Goal: Task Accomplishment & Management: Manage account settings

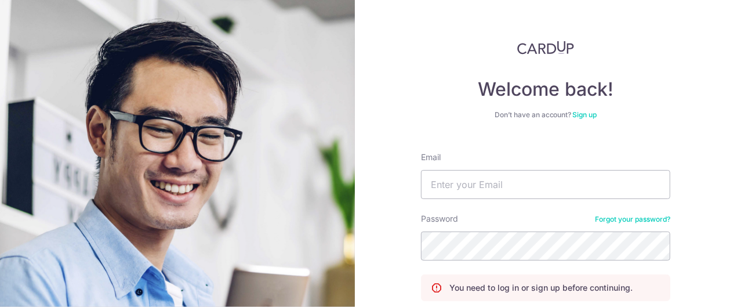
click at [532, 179] on input "Email" at bounding box center [545, 184] width 249 height 29
click at [463, 193] on input "limyh" at bounding box center [545, 184] width 249 height 29
type input "limyh90@hotmail.com"
click at [421, 218] on label "Password" at bounding box center [439, 219] width 37 height 12
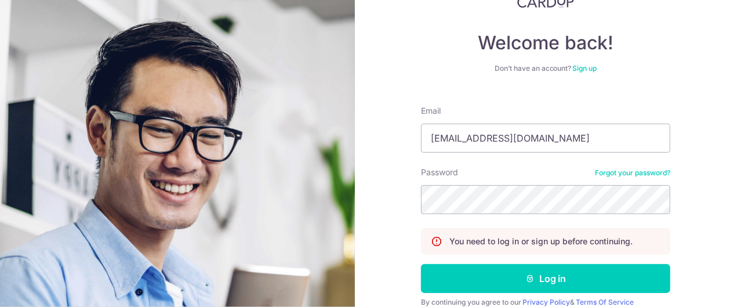
scroll to position [93, 0]
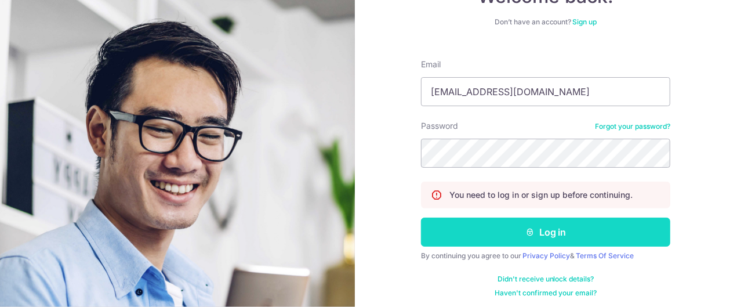
click at [513, 227] on button "Log in" at bounding box center [545, 232] width 249 height 29
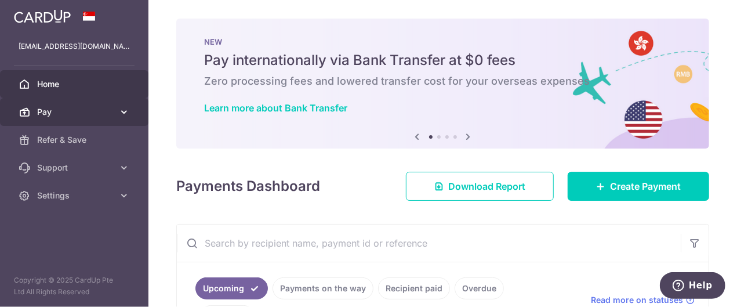
click at [110, 116] on span "Pay" at bounding box center [75, 112] width 77 height 12
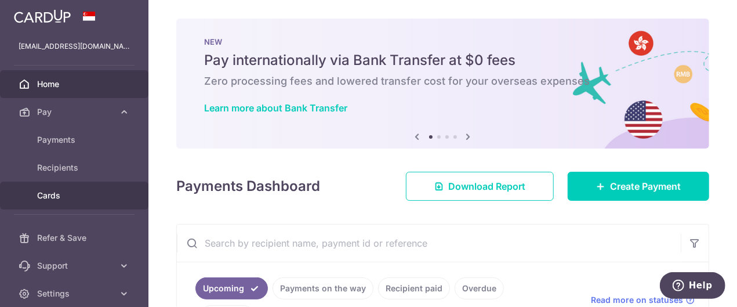
click at [72, 190] on span "Cards" at bounding box center [75, 196] width 77 height 12
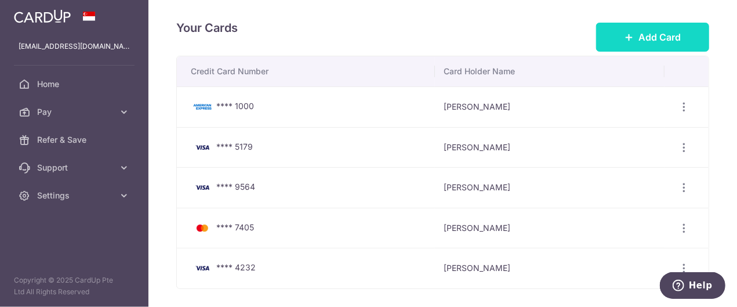
click at [647, 31] on span "Add Card" at bounding box center [660, 37] width 42 height 14
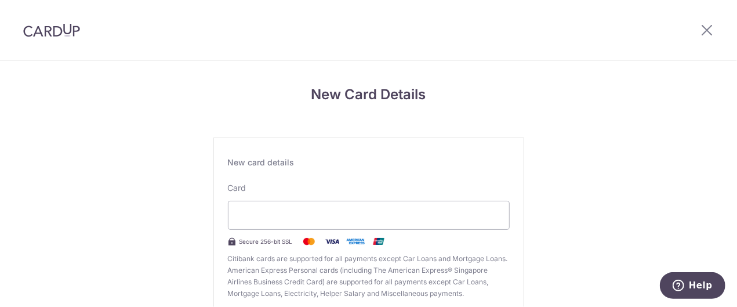
click at [159, 222] on div "New Card Details New card details Card Secure 256-bit SSL Citibank cards are su…" at bounding box center [368, 304] width 737 height 487
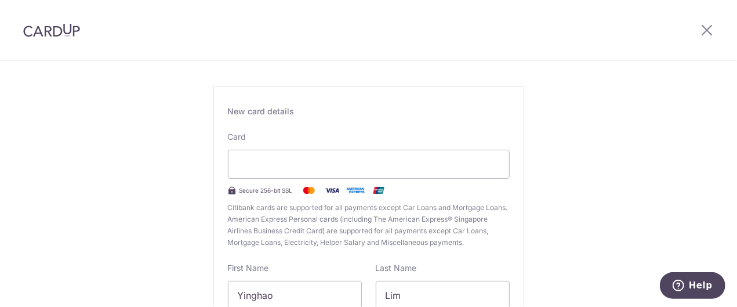
scroll to position [139, 0]
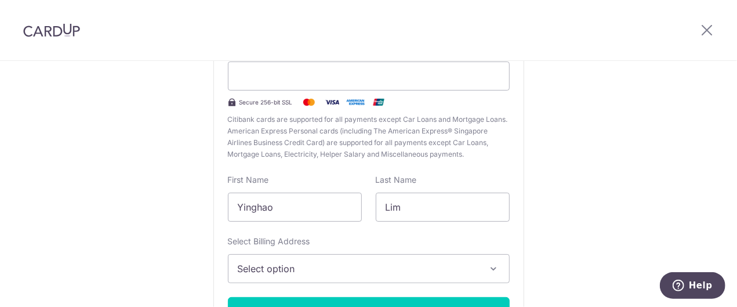
click at [290, 270] on span "Select option" at bounding box center [358, 269] width 241 height 14
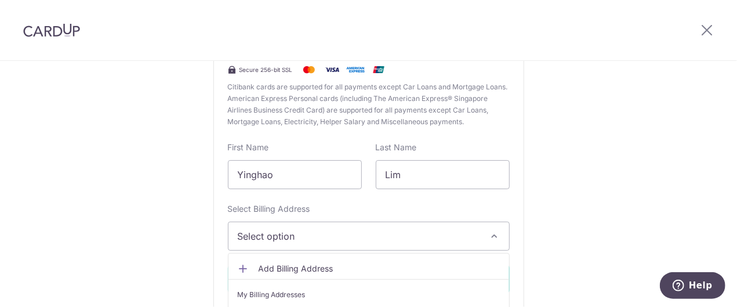
scroll to position [186, 0]
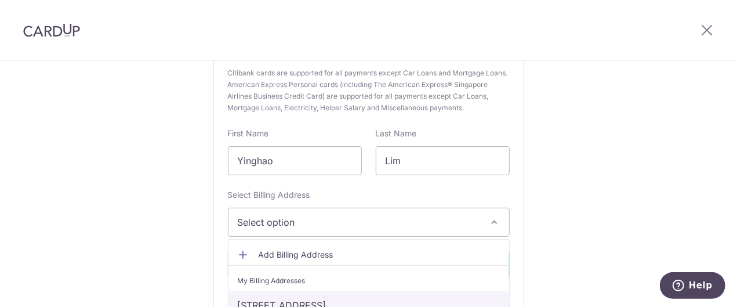
click at [294, 303] on link "[STREET_ADDRESS]" at bounding box center [369, 305] width 281 height 28
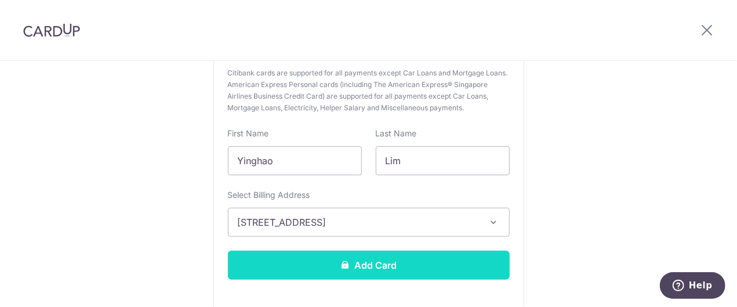
click at [319, 274] on button "Add Card" at bounding box center [369, 265] width 282 height 29
